Goal: Obtain resource: Download file/media

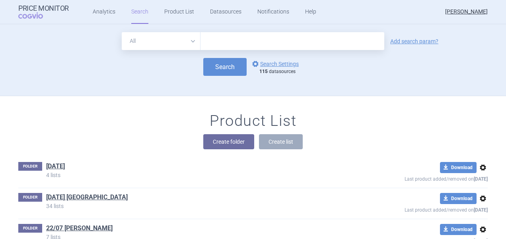
click at [290, 36] on input "text" at bounding box center [292, 41] width 184 height 18
type input "Luspatercept"
click at [276, 137] on button "Create list" at bounding box center [281, 141] width 44 height 15
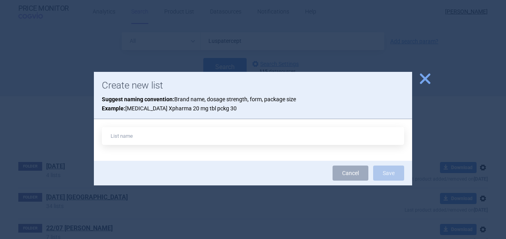
click at [423, 80] on span "close" at bounding box center [425, 79] width 14 height 14
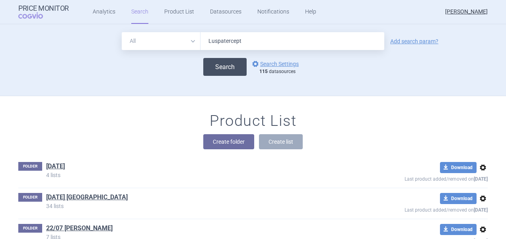
click at [223, 71] on button "Search" at bounding box center [224, 67] width 43 height 18
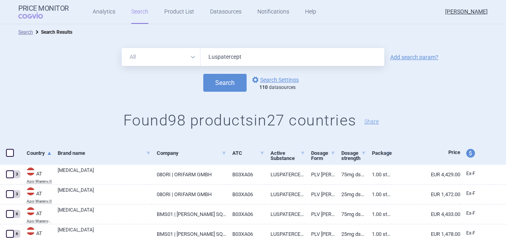
click at [6, 157] on span at bounding box center [10, 153] width 12 height 12
checkbox input "true"
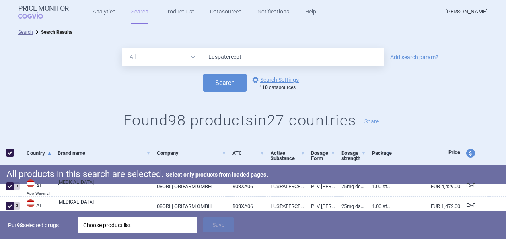
click at [141, 228] on div "Choose product list" at bounding box center [137, 225] width 108 height 16
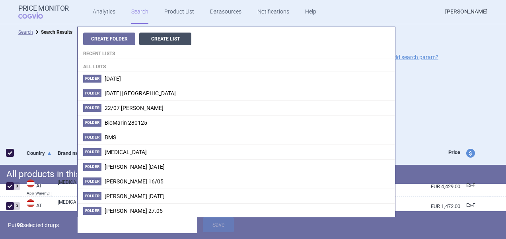
click at [170, 41] on button "Create List" at bounding box center [165, 39] width 52 height 13
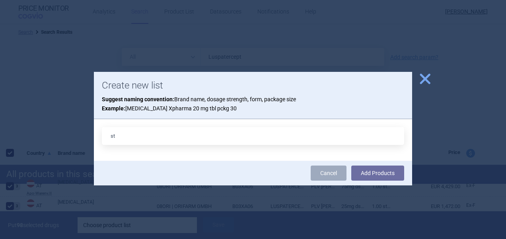
type input "s"
type input "luspater"
click at [351, 166] on button "Add Products" at bounding box center [377, 173] width 53 height 15
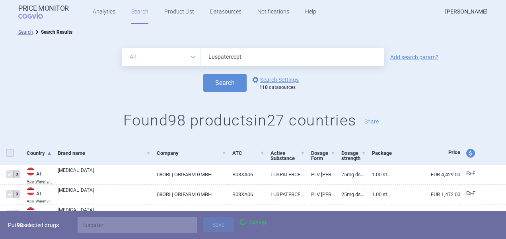
checkbox input "false"
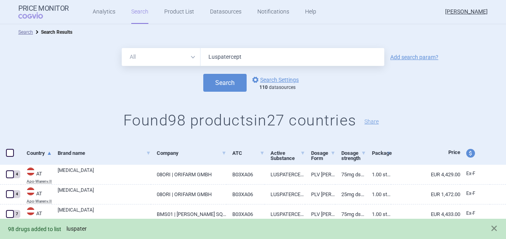
click at [81, 232] on link "luspater" at bounding box center [76, 229] width 20 height 7
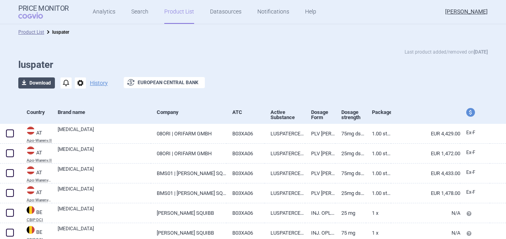
click at [44, 82] on button "download Download" at bounding box center [36, 83] width 37 height 11
select select "EUR"
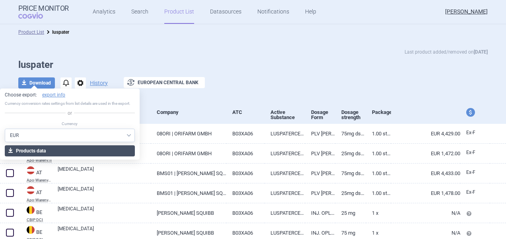
click at [49, 149] on button "download Products data" at bounding box center [70, 151] width 130 height 11
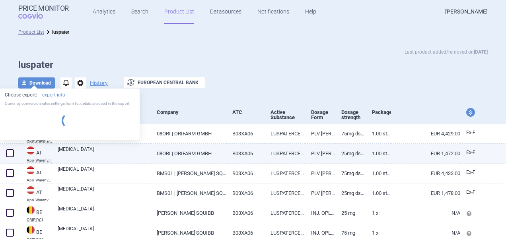
select select "EUR"
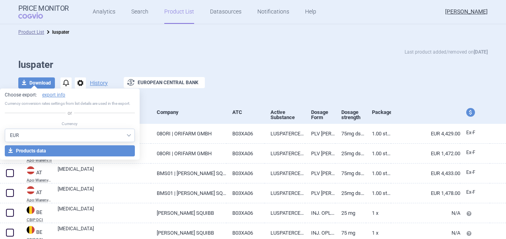
click at [277, 54] on div "Last product added/removed on 26 Aug" at bounding box center [252, 52] width 469 height 8
